Goal: Transaction & Acquisition: Purchase product/service

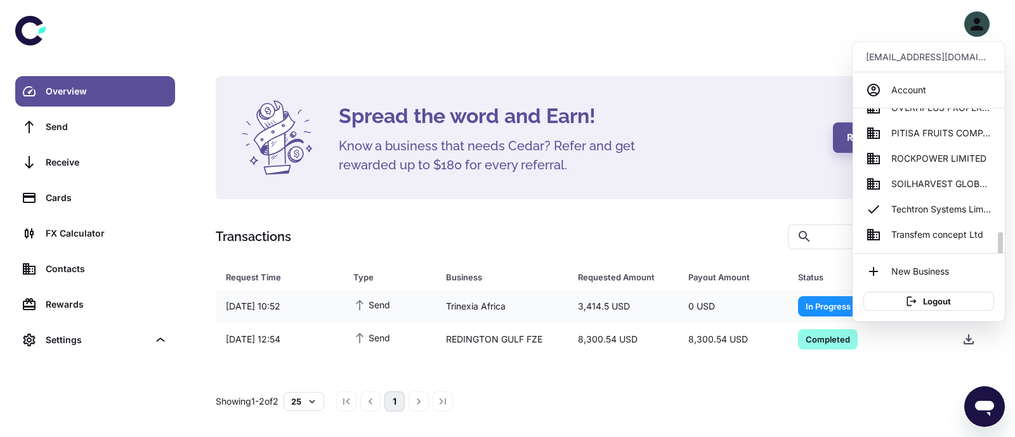
scroll to position [564, 0]
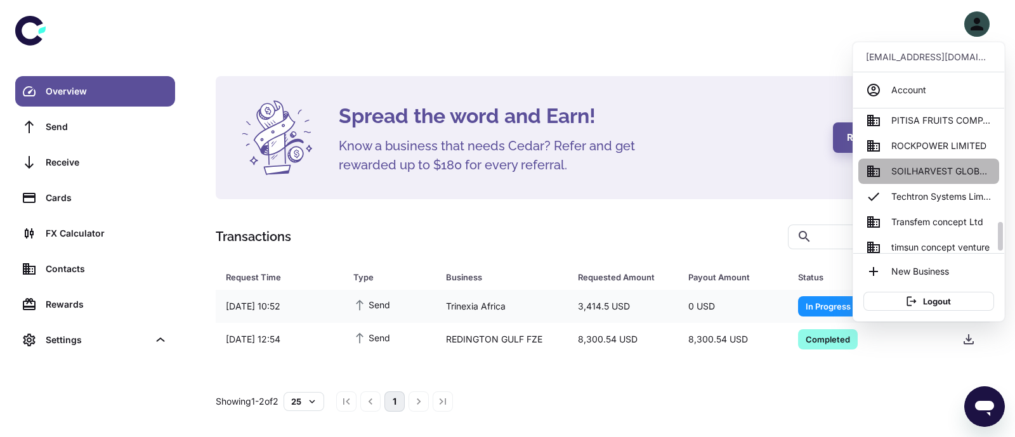
click at [942, 171] on span "SOILHARVEST GLOBAL BUSINESS SERVICES" at bounding box center [941, 171] width 100 height 14
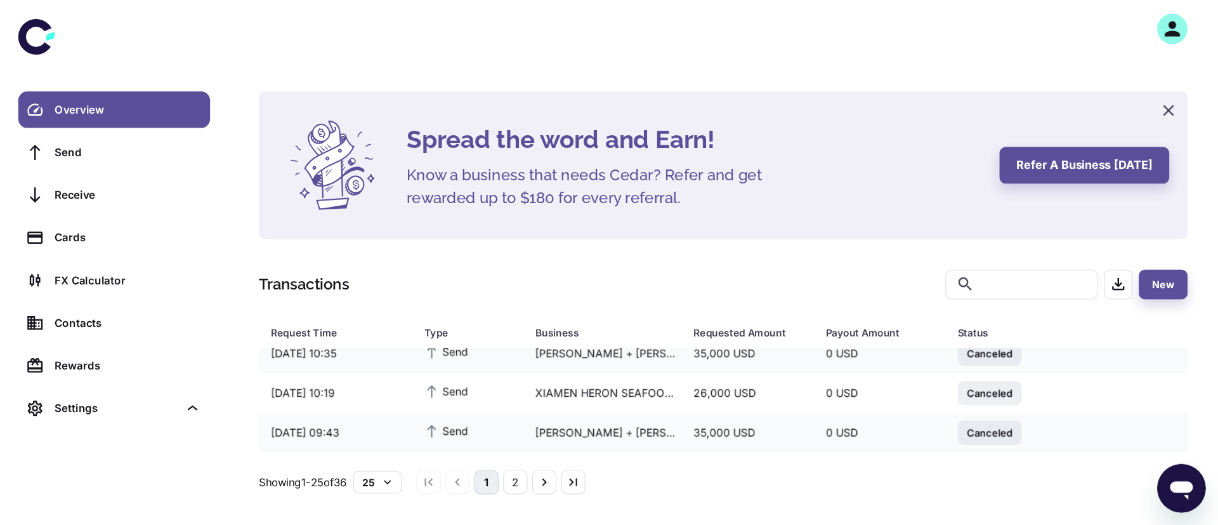
scroll to position [146, 0]
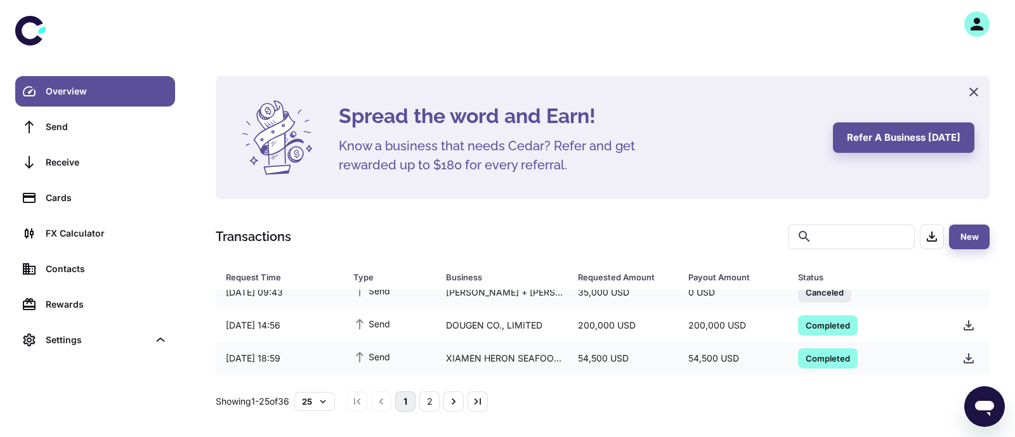
drag, startPoint x: 1014, startPoint y: 0, endPoint x: 799, endPoint y: 148, distance: 261.4
click at [799, 148] on div "Spread the word and Earn! Know a business that needs Cedar? Refer and get rewar…" at bounding box center [578, 138] width 479 height 74
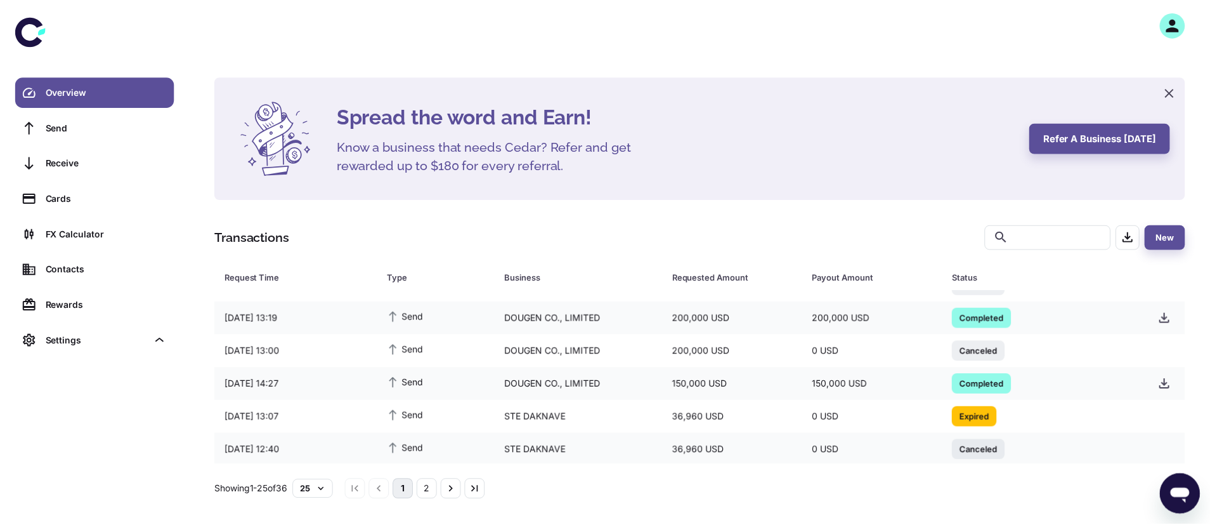
scroll to position [336, 0]
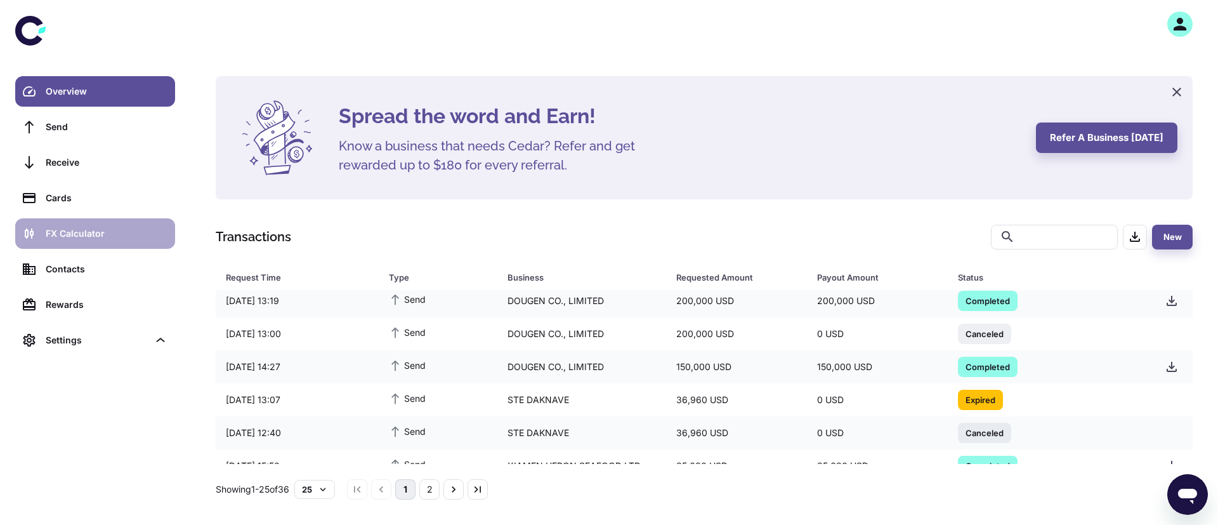
click at [107, 233] on div "FX Calculator" at bounding box center [107, 233] width 122 height 14
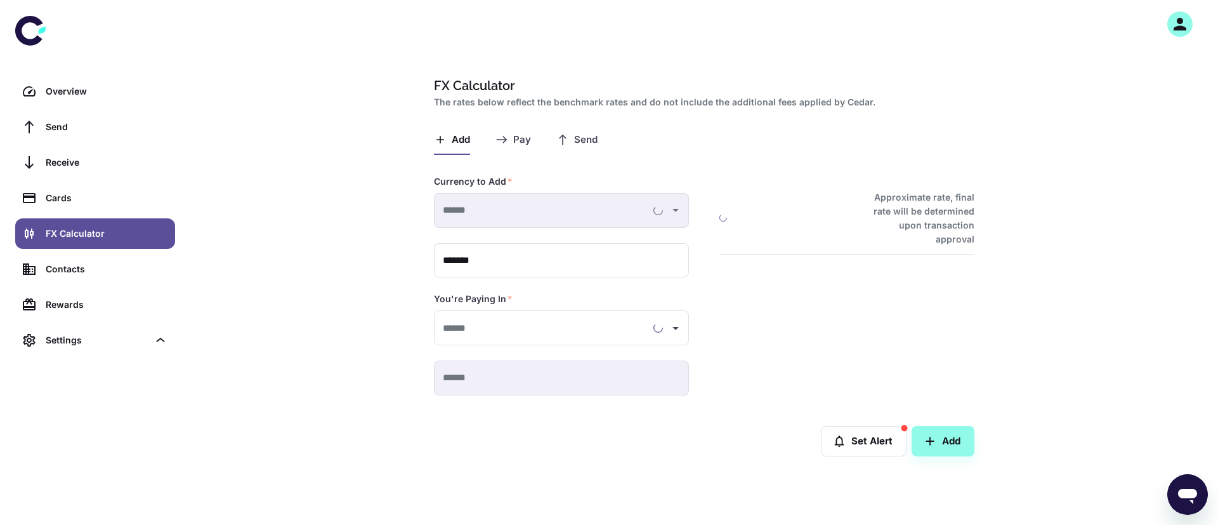
type input "**********"
click at [587, 139] on span "Send" at bounding box center [585, 140] width 23 height 12
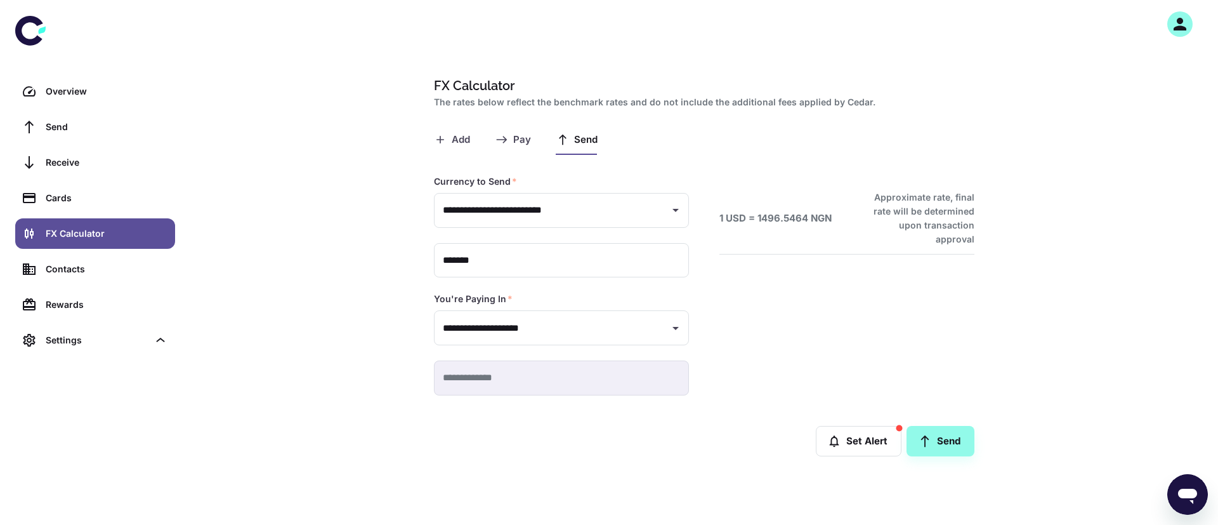
click at [740, 329] on div "1 USD = 1496.5464 NGN Approximate rate, final rate will be determined upon tran…" at bounding box center [831, 270] width 285 height 251
click at [72, 129] on div "Send" at bounding box center [107, 127] width 122 height 14
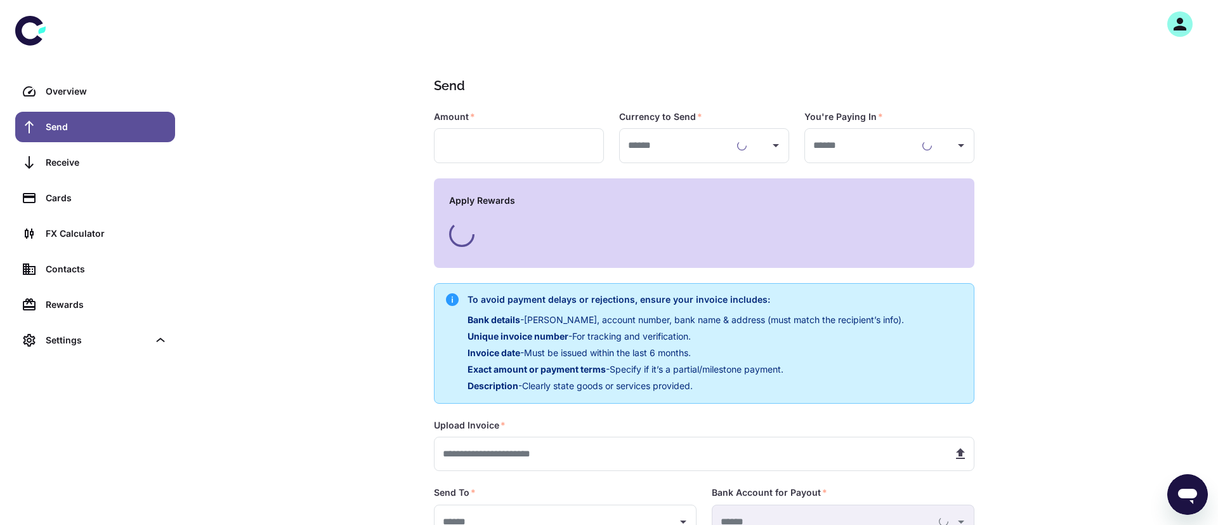
type input "**********"
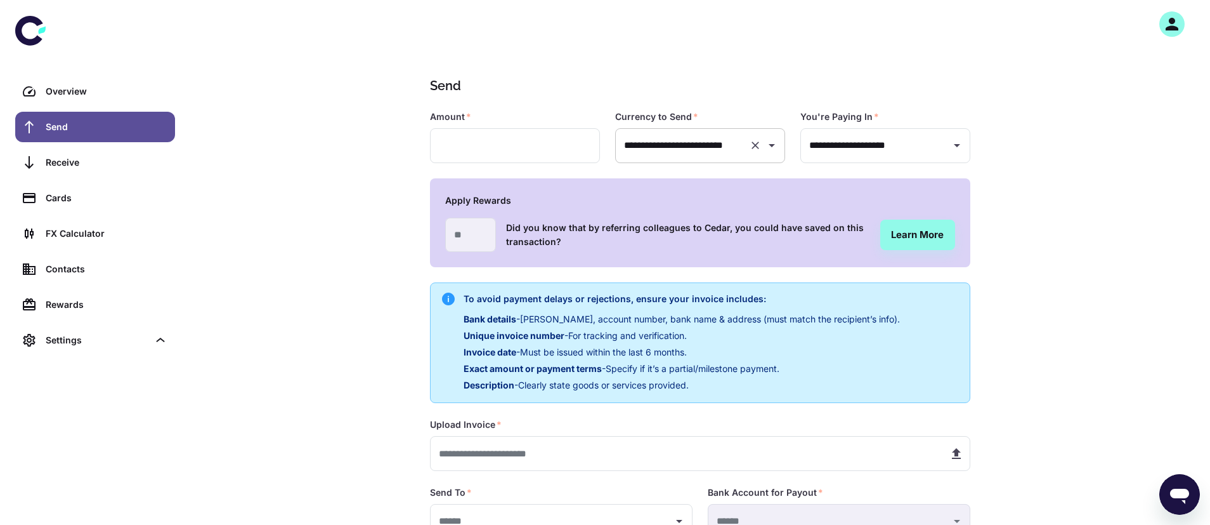
click at [685, 149] on input "**********" at bounding box center [682, 145] width 123 height 23
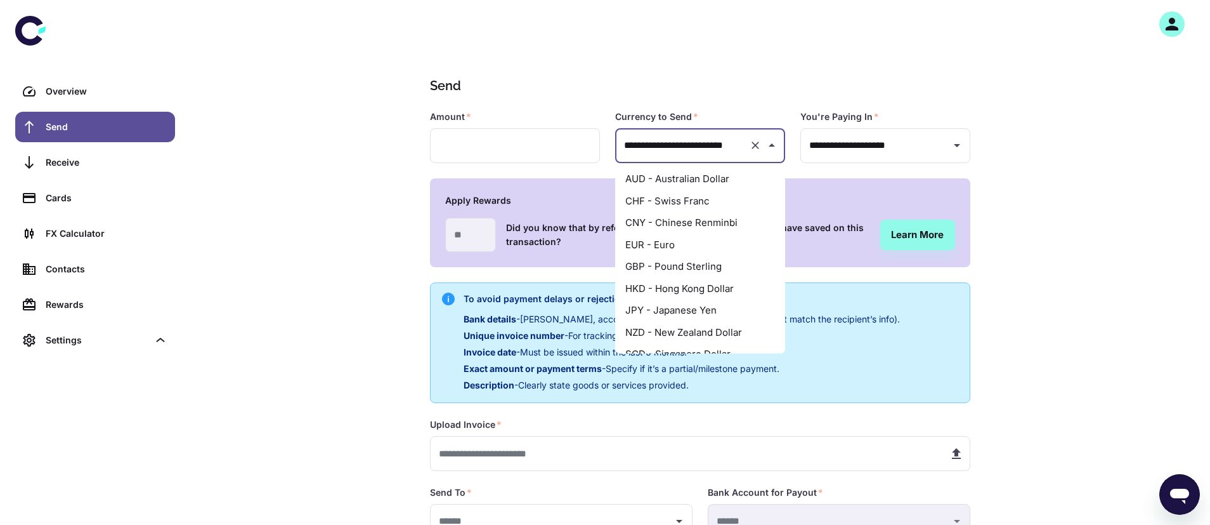
scroll to position [152, 0]
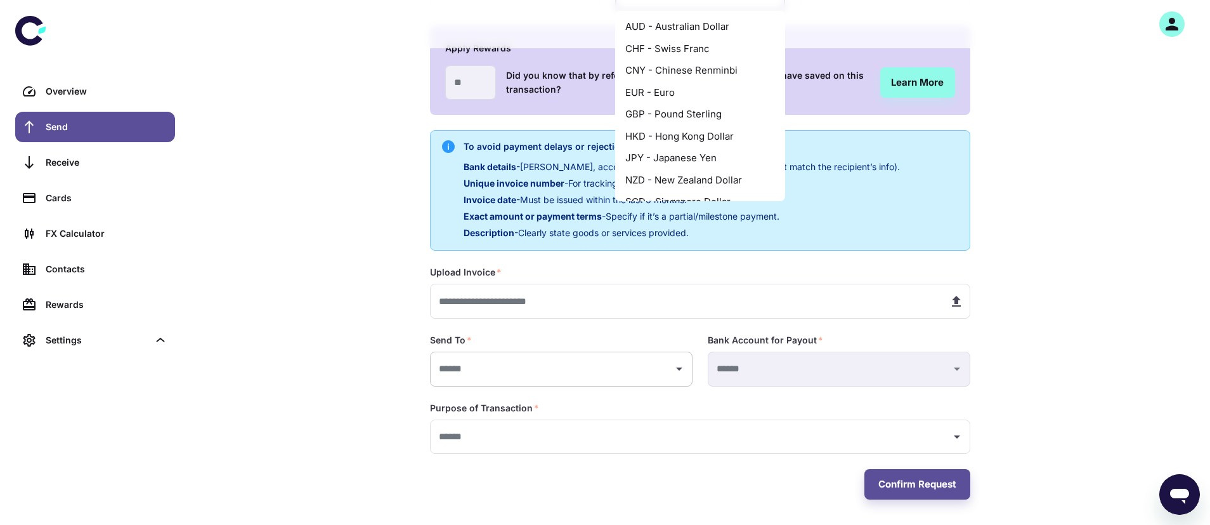
click at [547, 371] on input "text" at bounding box center [552, 368] width 232 height 23
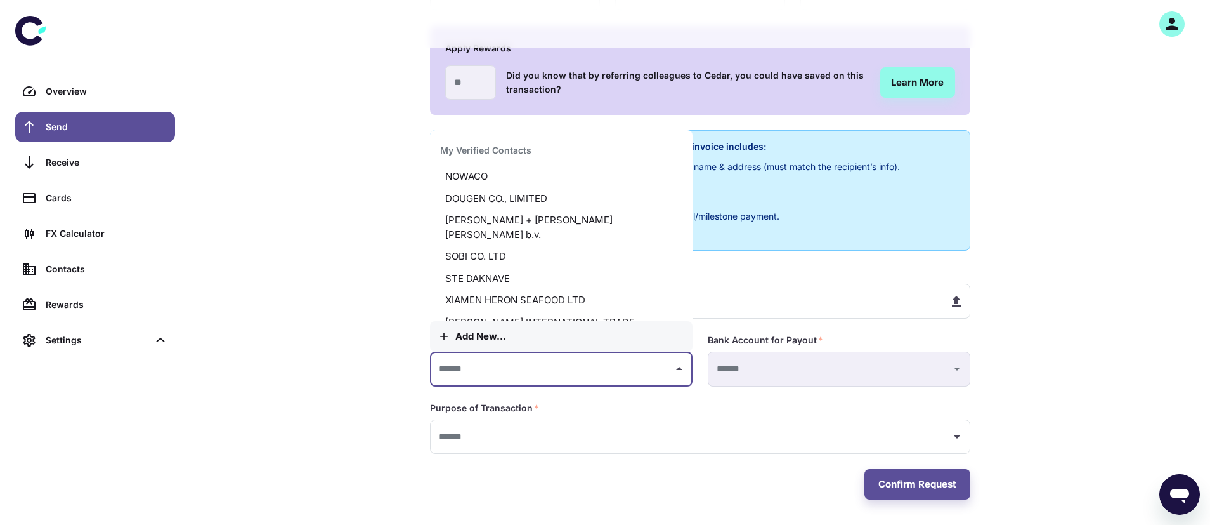
click at [493, 349] on button "Add new..." at bounding box center [561, 336] width 263 height 30
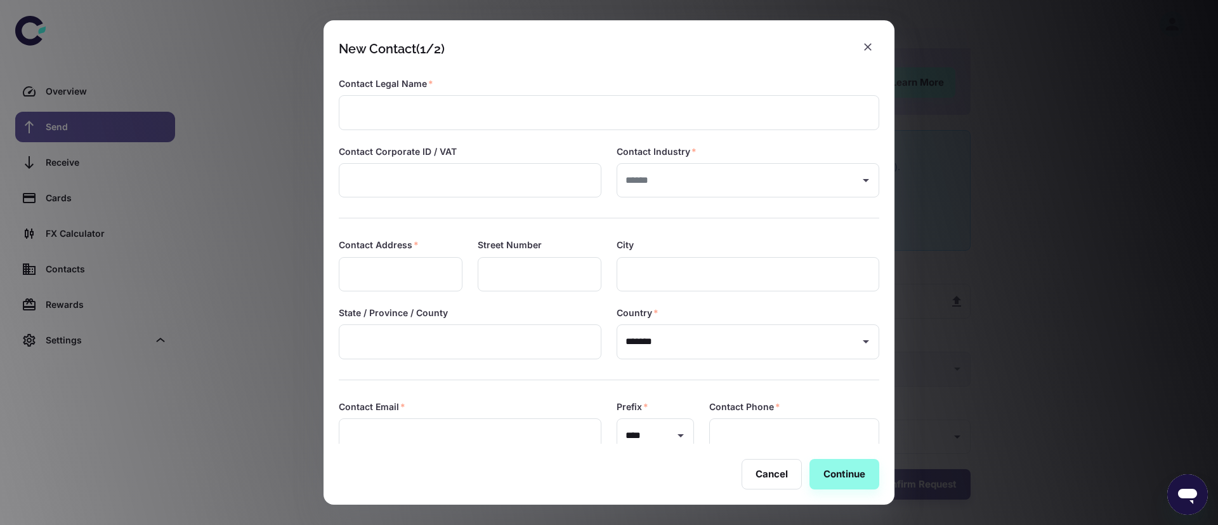
click at [182, 179] on div "New Contact (1/2) Contact Legal Name   * ​ Contact Corporate ID / VAT ​ Contact…" at bounding box center [609, 262] width 1218 height 525
click at [871, 48] on icon "button" at bounding box center [867, 47] width 13 height 13
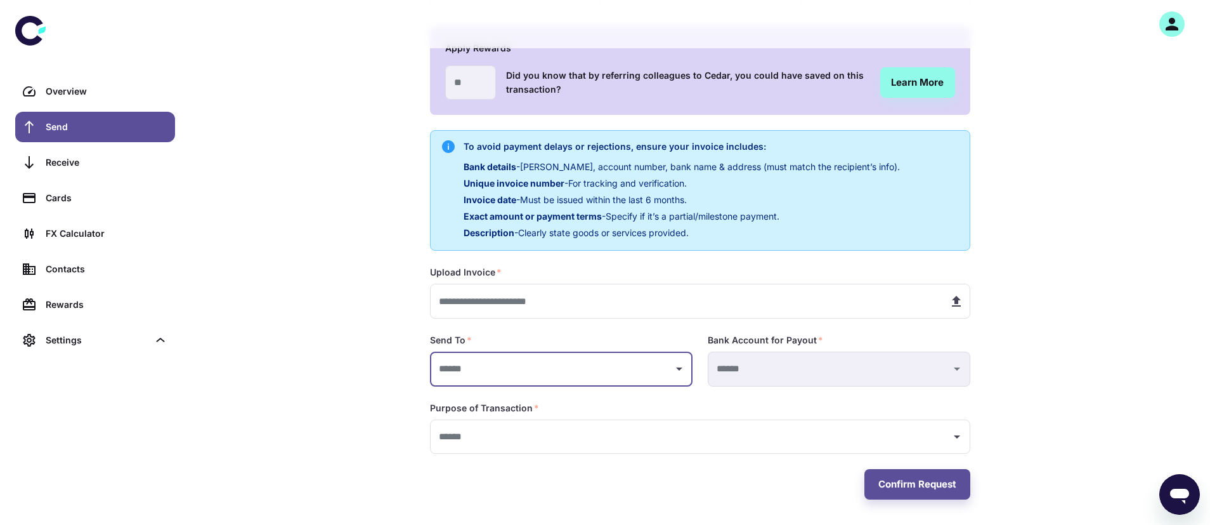
click at [60, 134] on link "Send" at bounding box center [95, 127] width 160 height 30
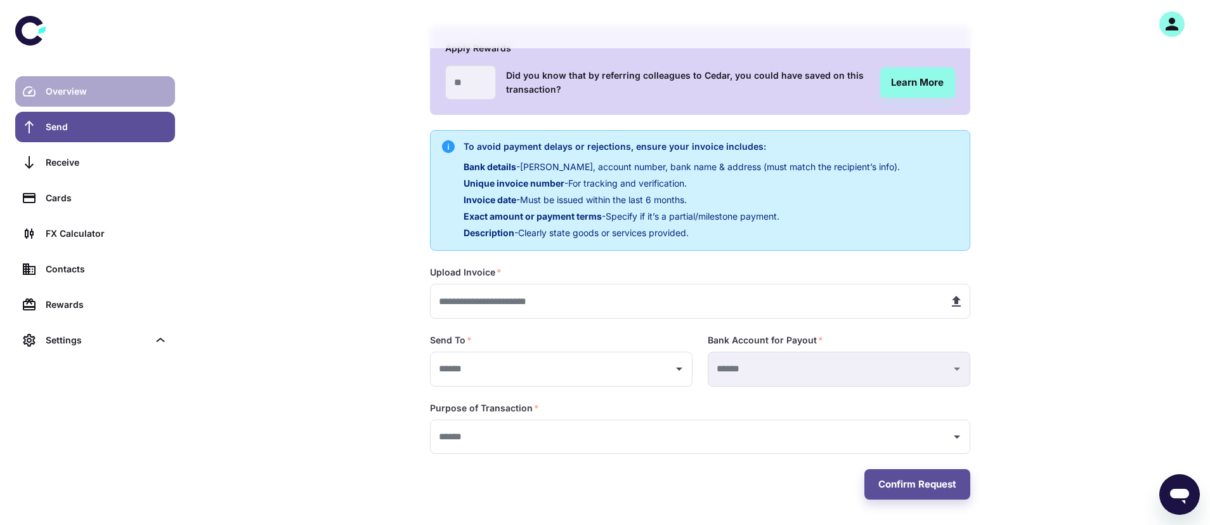
click at [103, 89] on div "Overview" at bounding box center [107, 91] width 122 height 14
